Goal: Navigation & Orientation: Find specific page/section

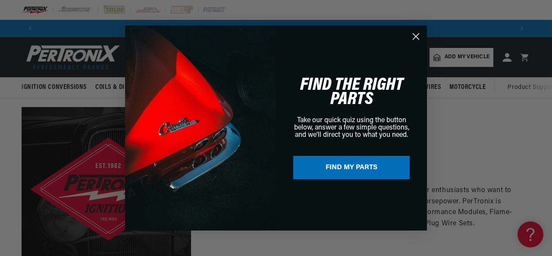
click at [415, 37] on circle "Close dialog" at bounding box center [416, 36] width 14 height 14
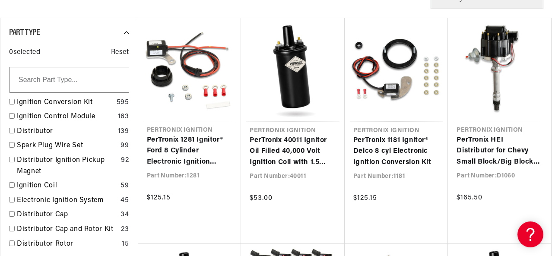
scroll to position [0, 474]
click at [11, 102] on input "checkbox" at bounding box center [12, 102] width 6 height 6
checkbox input "true"
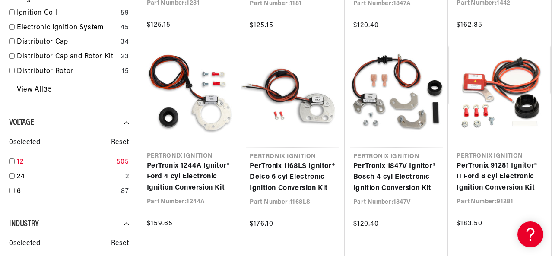
click at [12, 163] on input "checkbox" at bounding box center [12, 161] width 6 height 6
checkbox input "true"
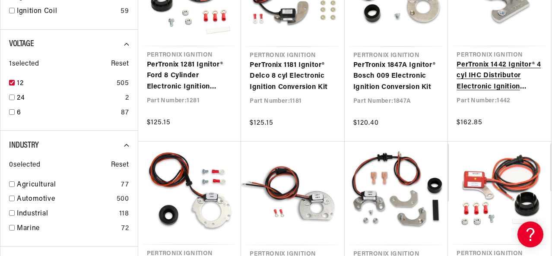
scroll to position [388, 0]
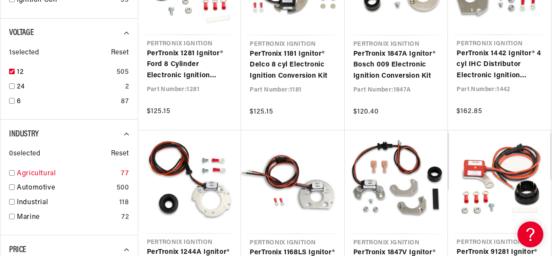
click at [12, 174] on input "checkbox" at bounding box center [12, 173] width 6 height 6
checkbox input "true"
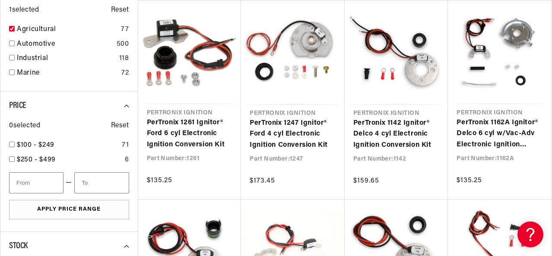
scroll to position [0, 474]
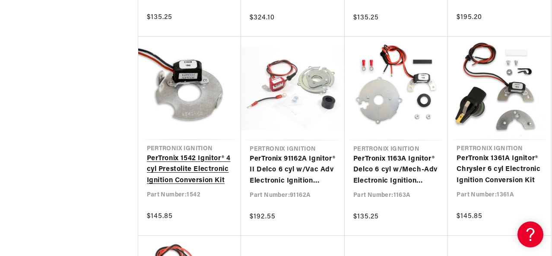
scroll to position [0, 1]
